Goal: Task Accomplishment & Management: Use online tool/utility

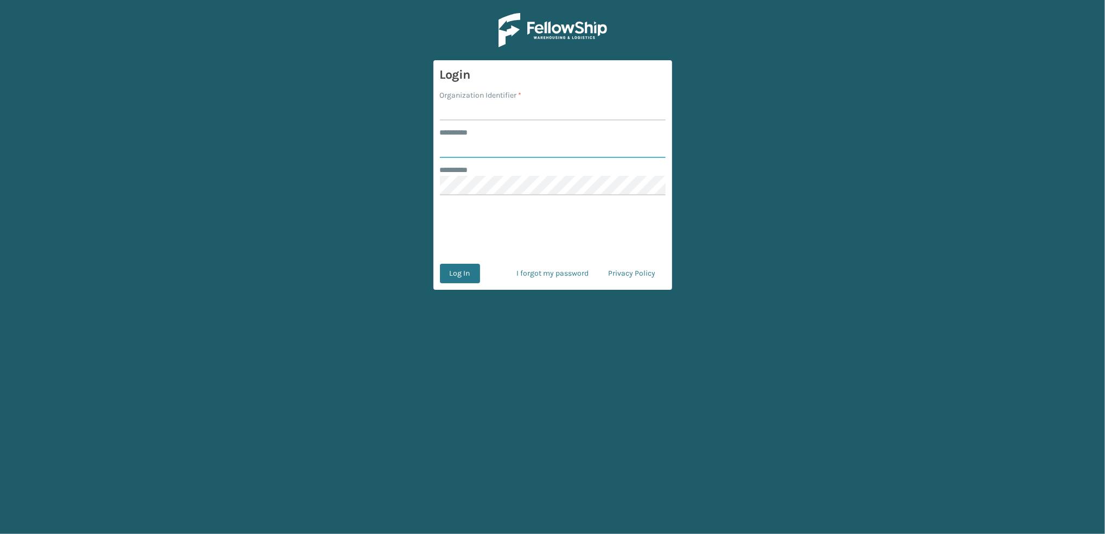
type input "*********"
type input "oak"
click at [469, 276] on button "Log In" at bounding box center [460, 274] width 40 height 20
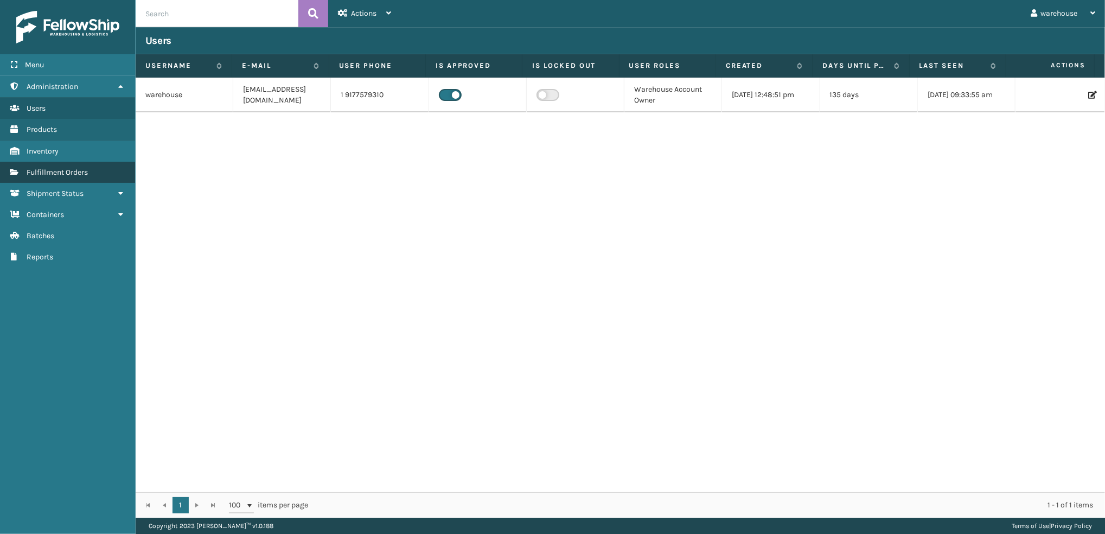
click at [76, 173] on span "Fulfillment Orders" at bounding box center [57, 172] width 61 height 9
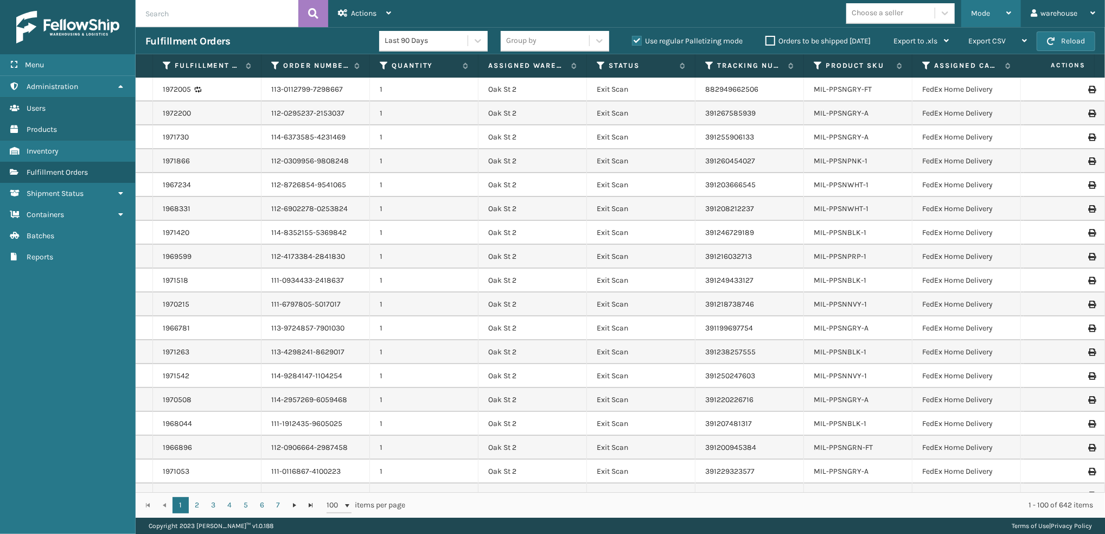
click at [982, 12] on span "Mode" at bounding box center [980, 13] width 19 height 9
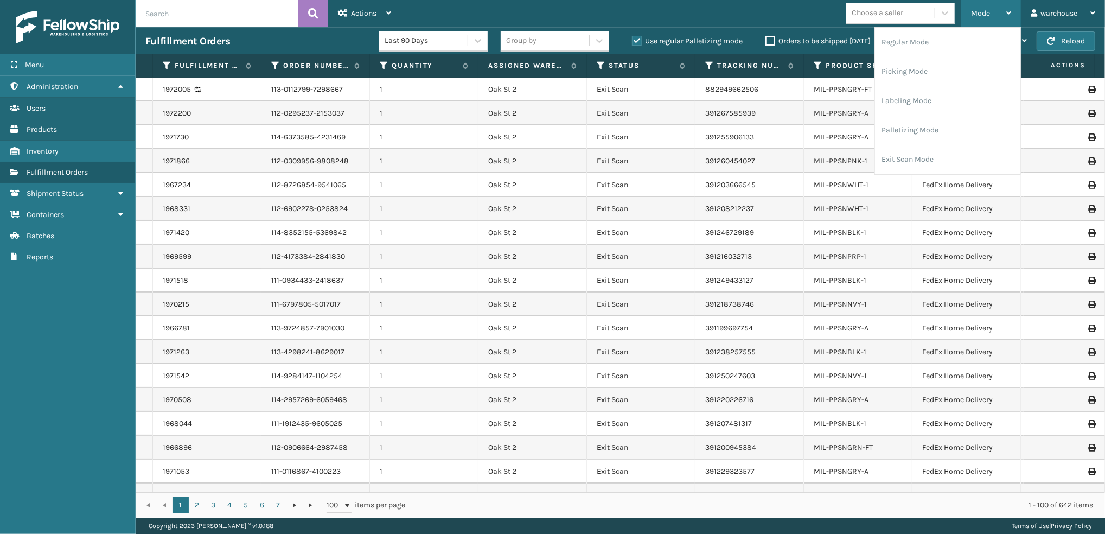
click at [929, 101] on li "Labeling Mode" at bounding box center [947, 100] width 145 height 29
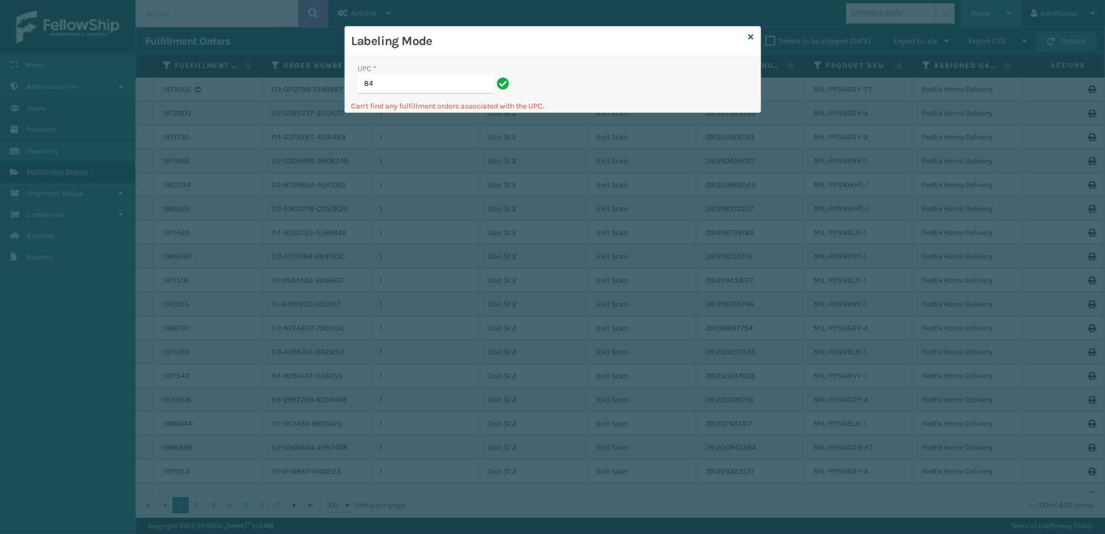
type input "8"
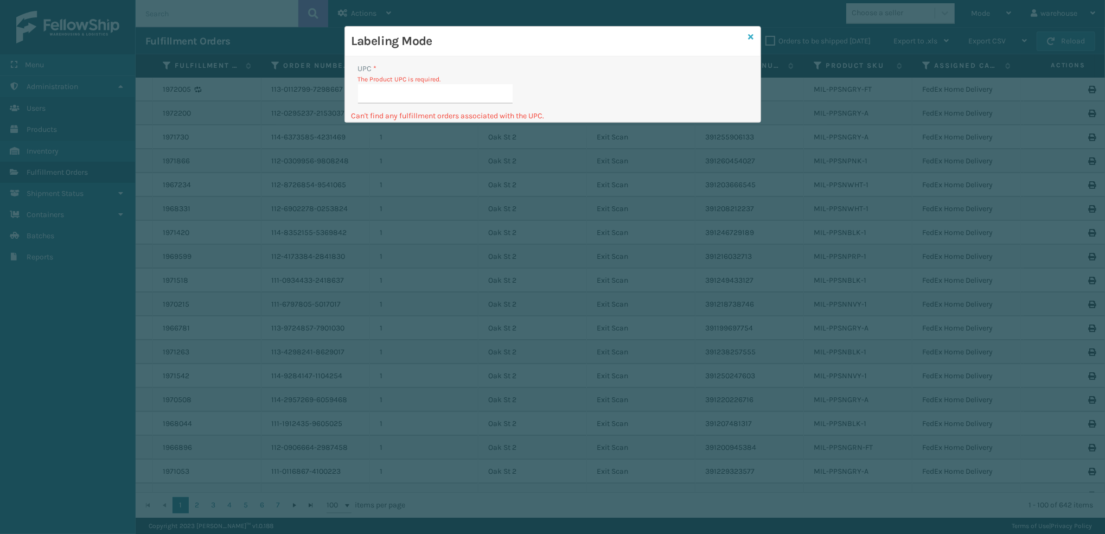
click at [752, 31] on link at bounding box center [751, 36] width 5 height 11
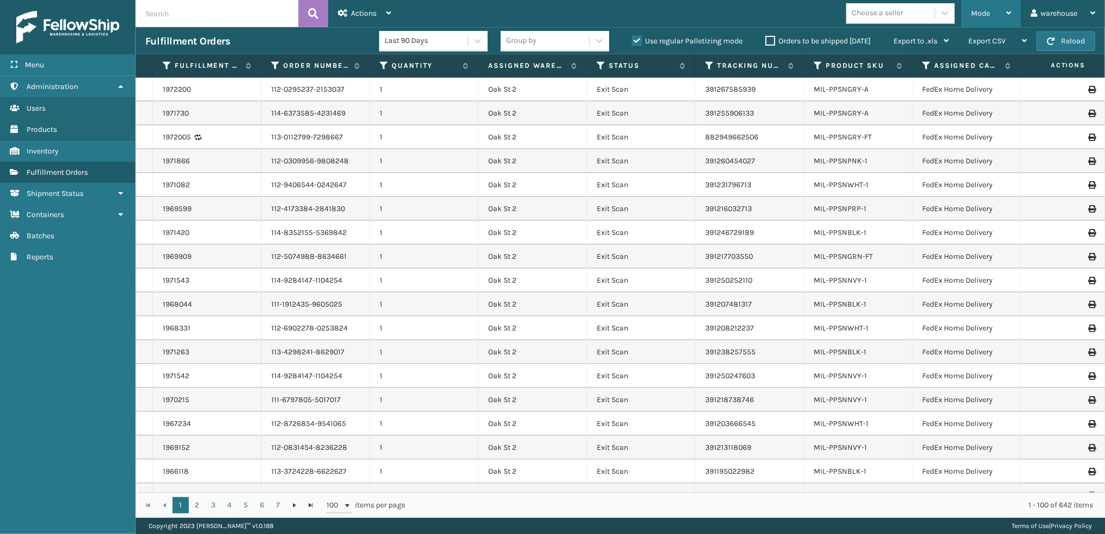
click at [990, 14] on div "Mode" at bounding box center [991, 13] width 40 height 27
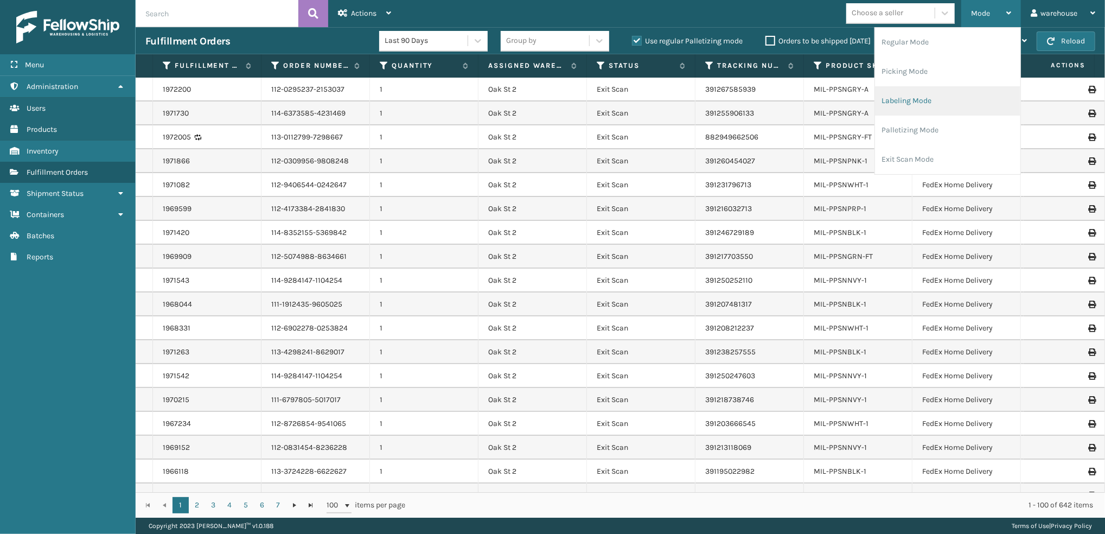
click at [985, 91] on li "Labeling Mode" at bounding box center [947, 100] width 145 height 29
